Goal: Find specific page/section: Find specific page/section

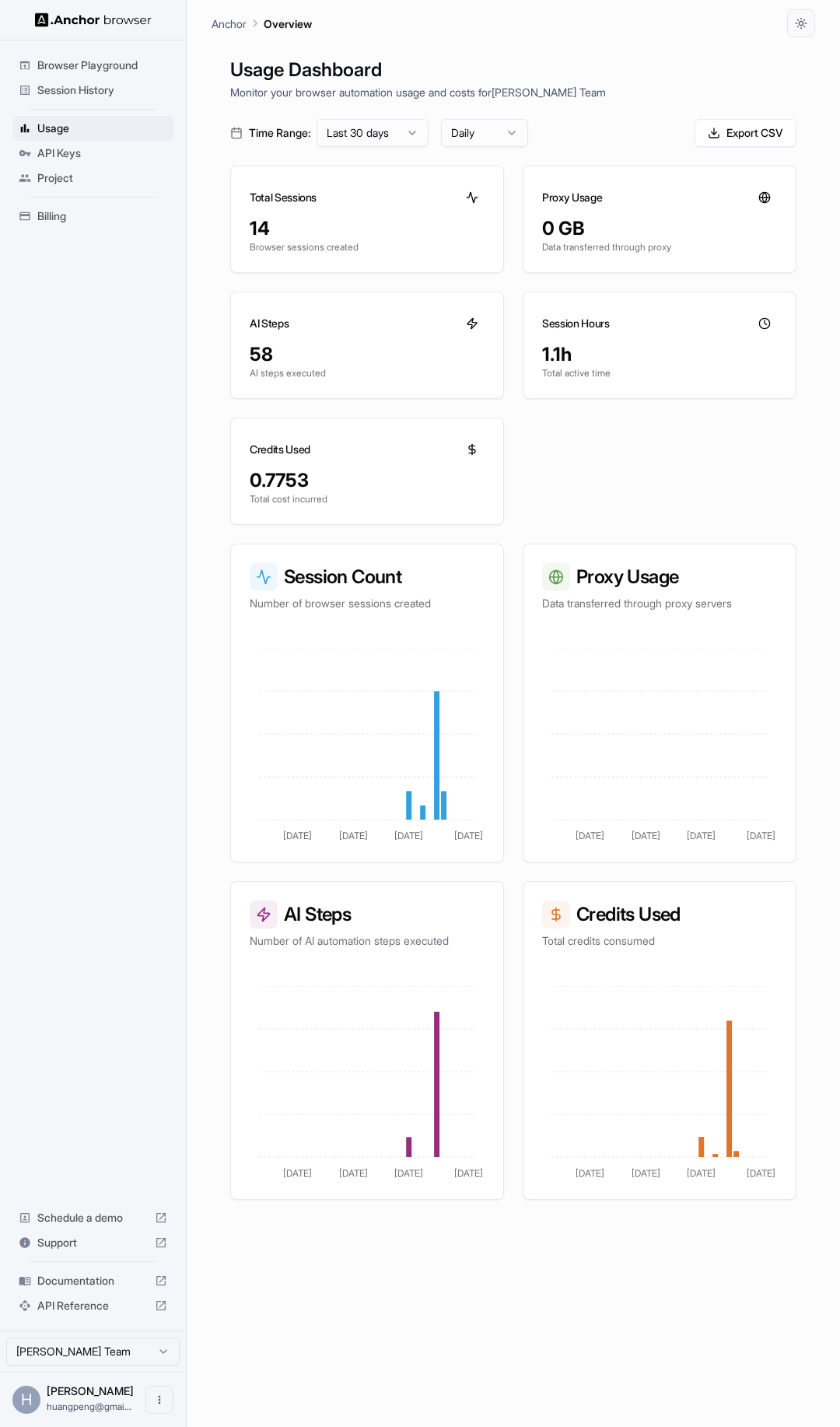
click at [173, 528] on div "Browser Playground Session History Usage API Keys Project Billing Schedule a de…" at bounding box center [93, 685] width 186 height 1290
